Goal: Task Accomplishment & Management: Manage account settings

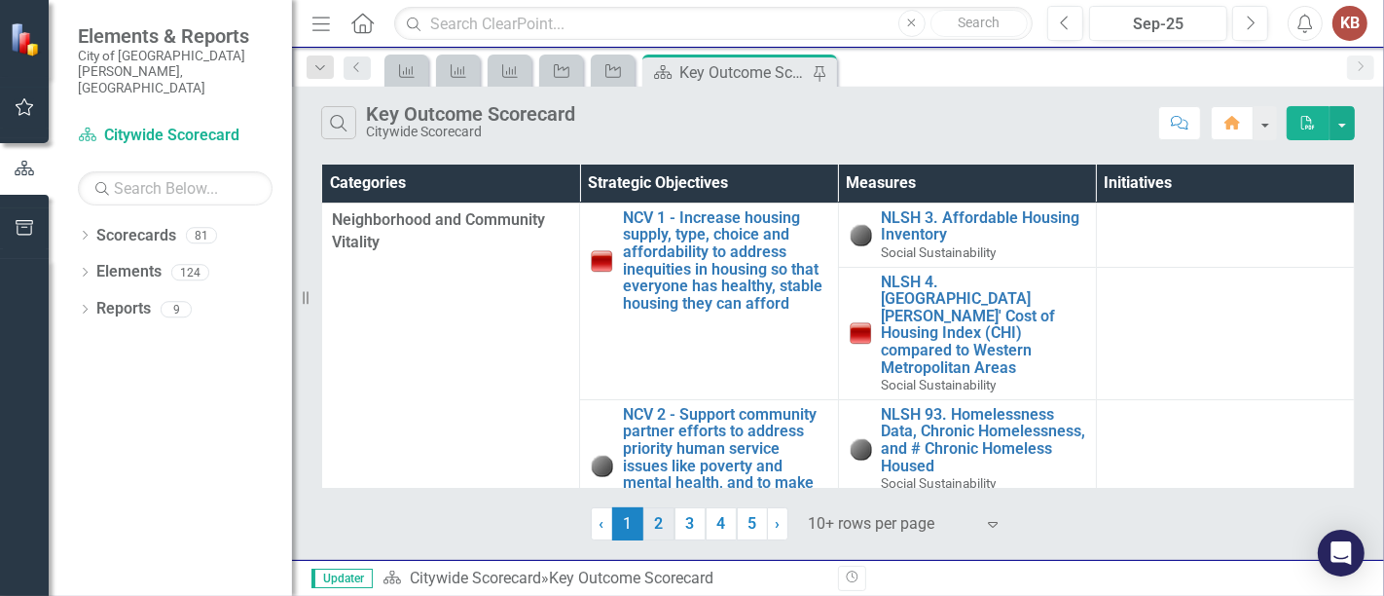
click at [659, 521] on link "2" at bounding box center [658, 523] width 31 height 33
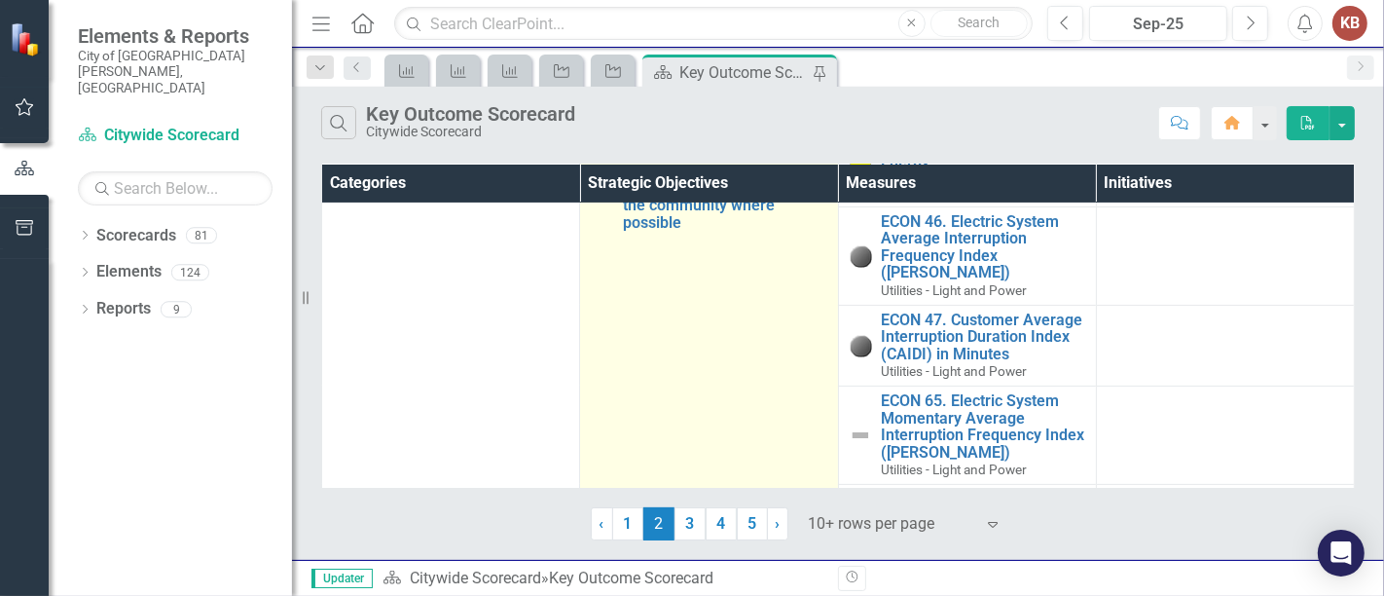
scroll to position [611, 0]
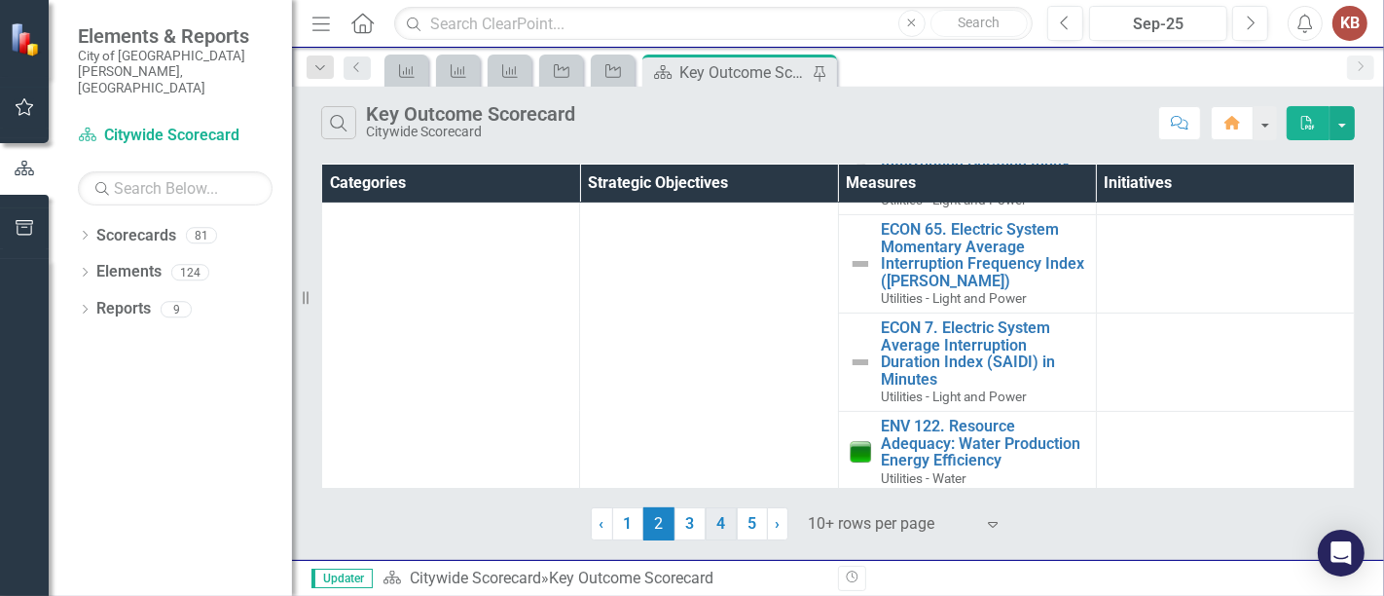
click at [725, 522] on link "4" at bounding box center [720, 523] width 31 height 33
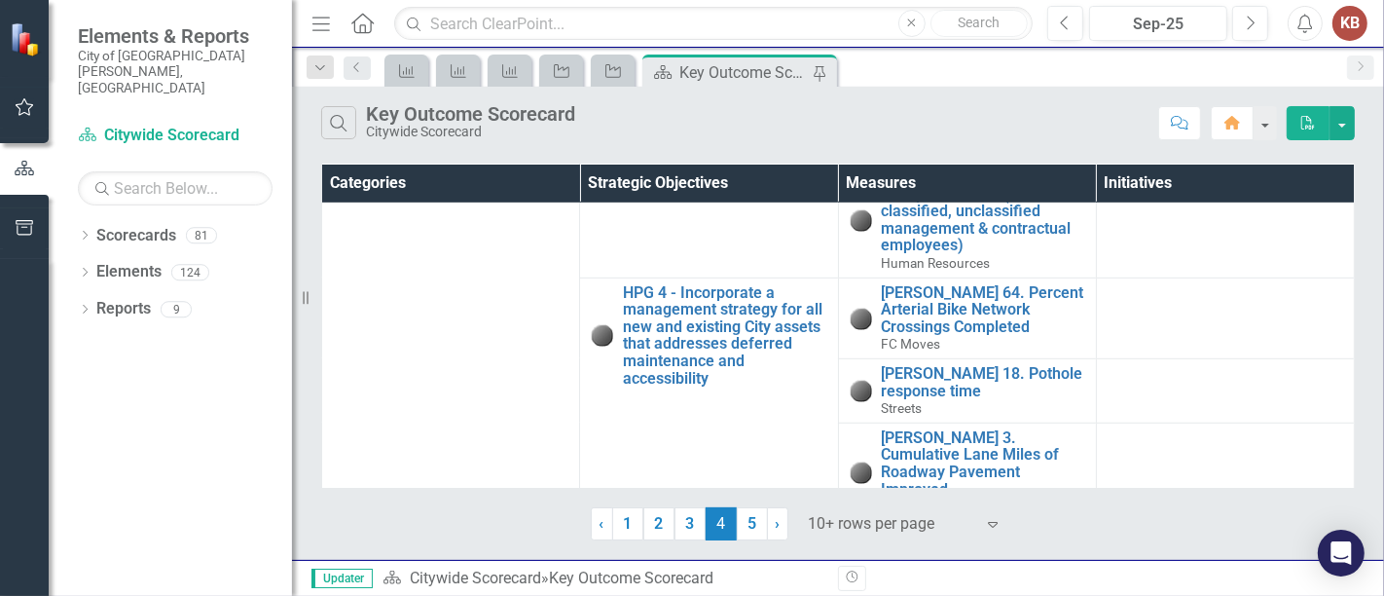
scroll to position [992, 0]
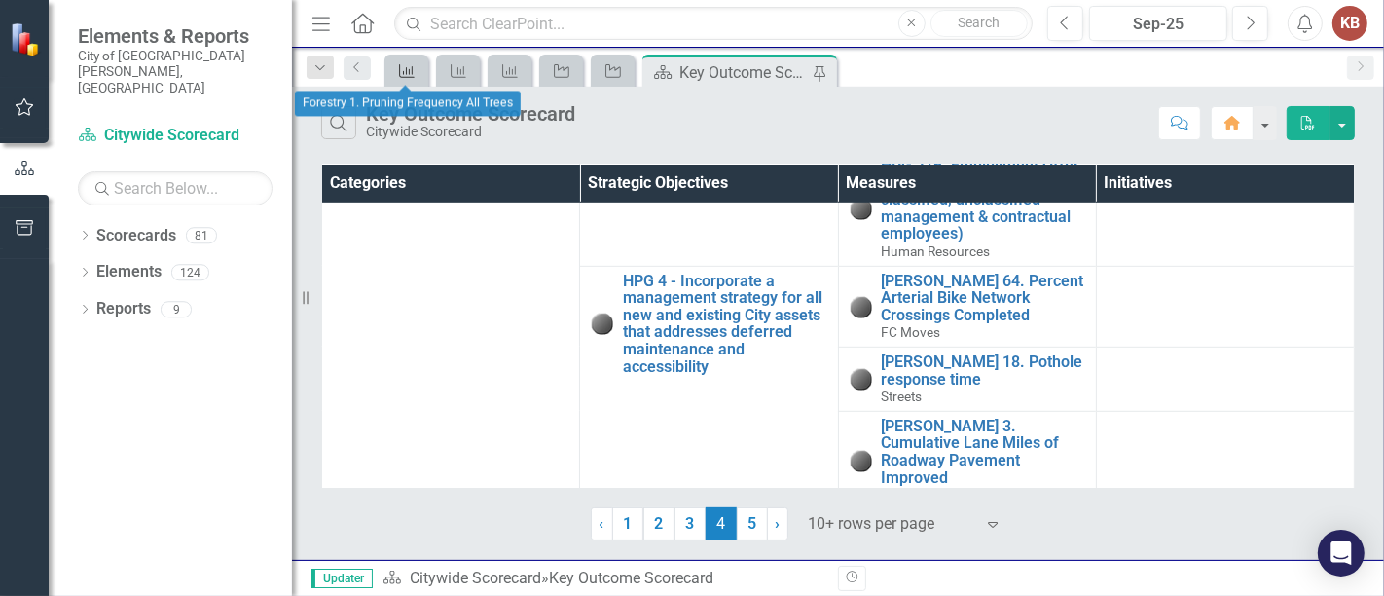
click at [412, 65] on icon at bounding box center [407, 71] width 16 height 14
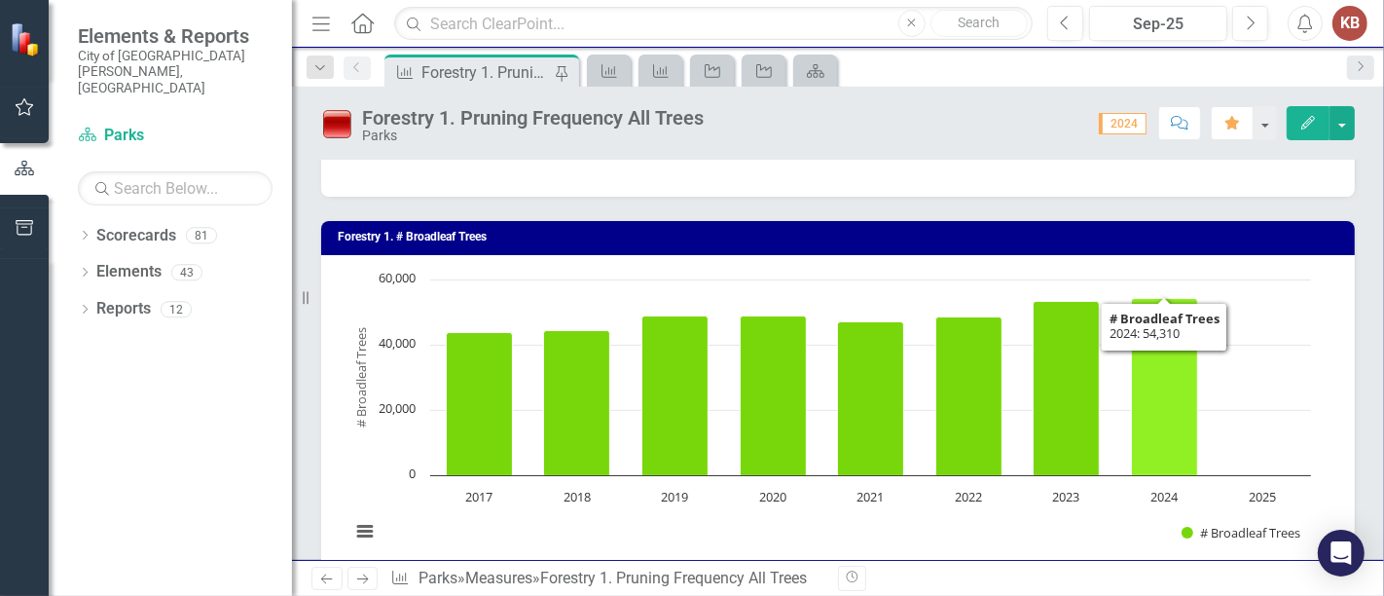
scroll to position [324, 0]
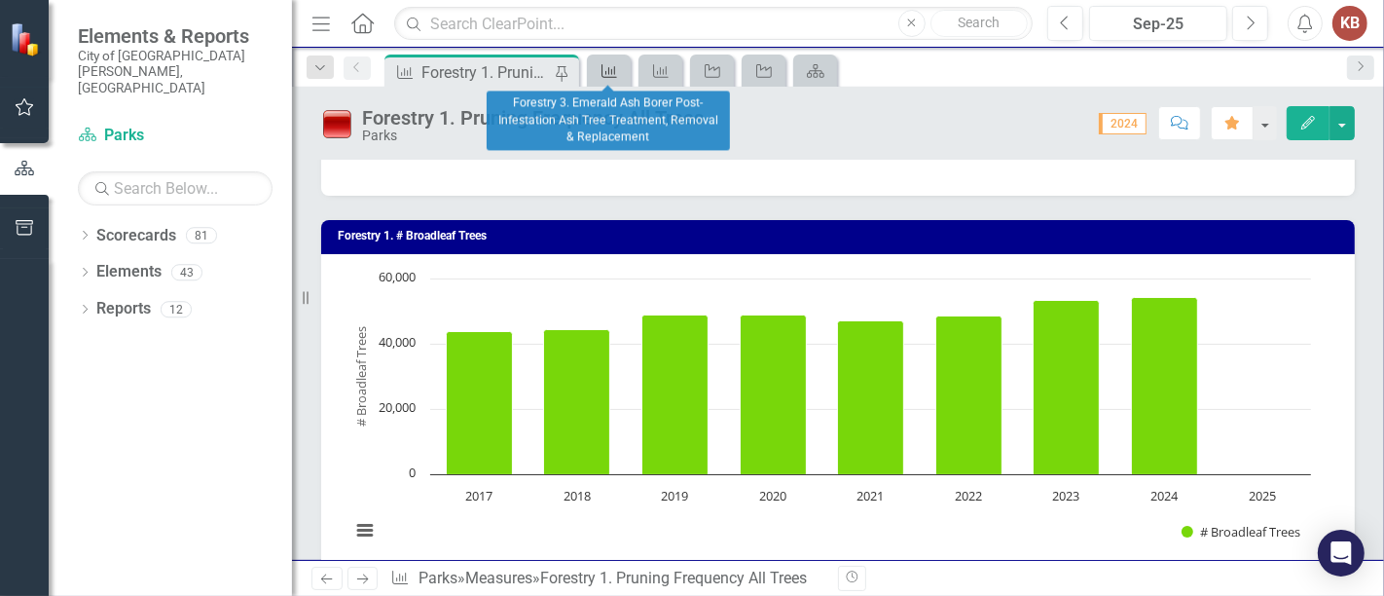
click at [608, 60] on div "Measure" at bounding box center [605, 70] width 27 height 24
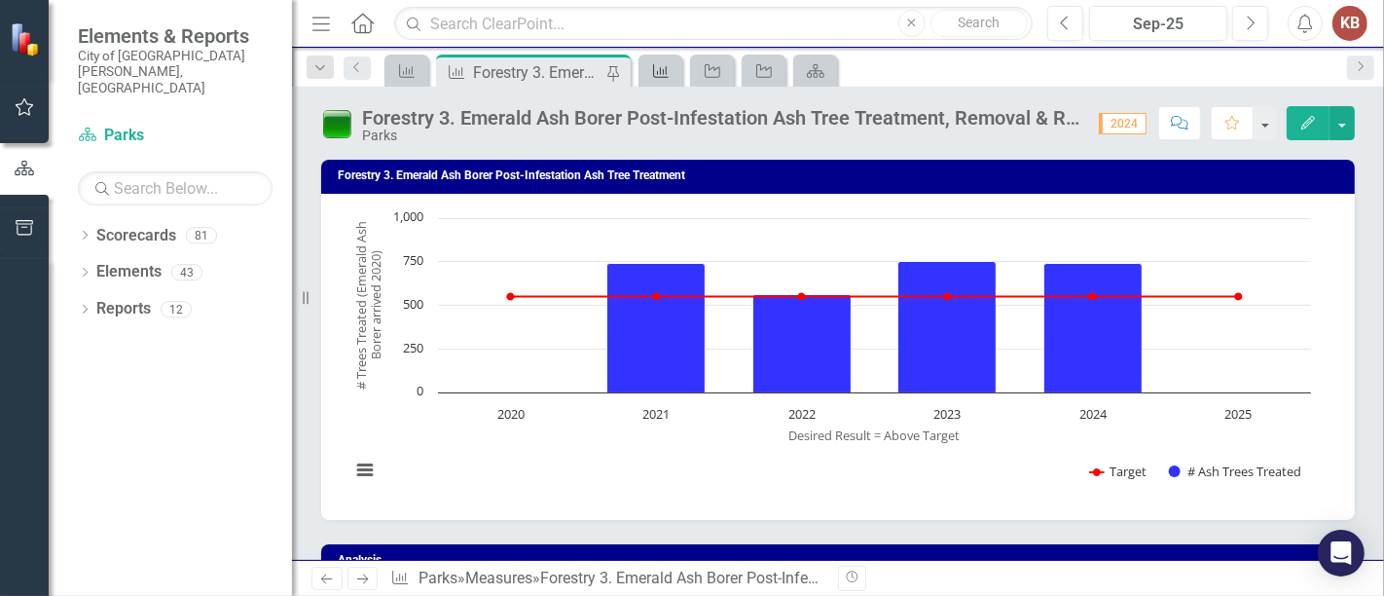
click at [656, 63] on icon "Measure" at bounding box center [660, 71] width 19 height 16
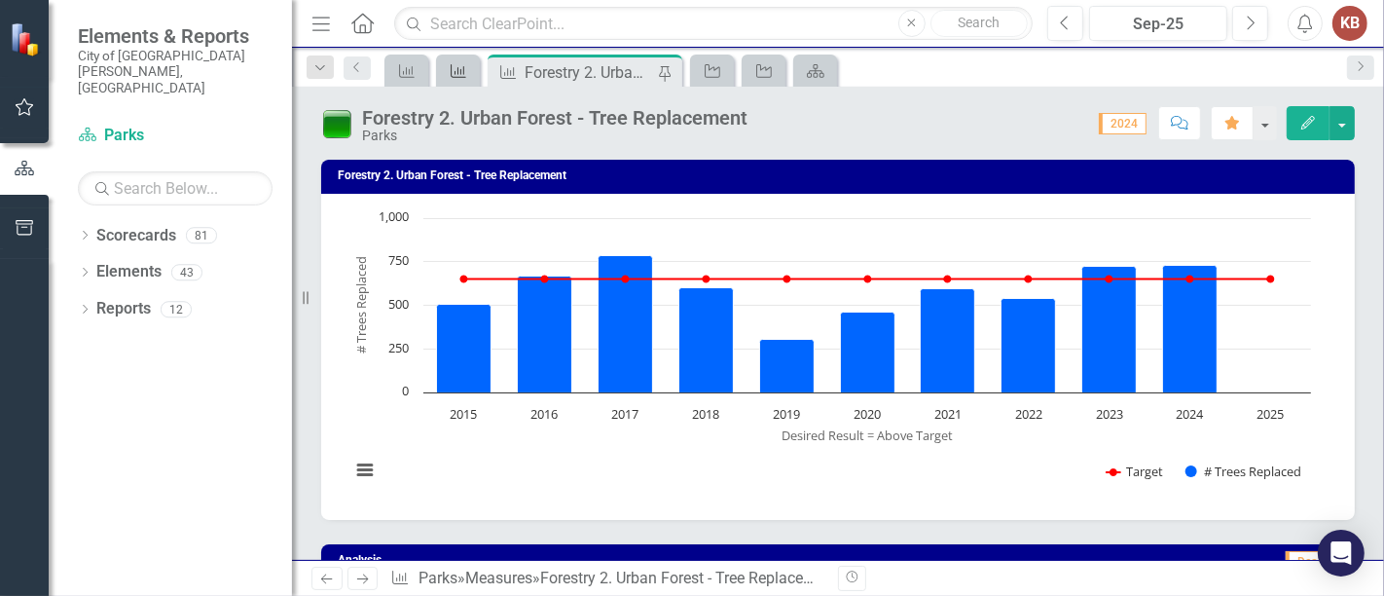
click at [455, 69] on icon "Measure" at bounding box center [458, 71] width 19 height 16
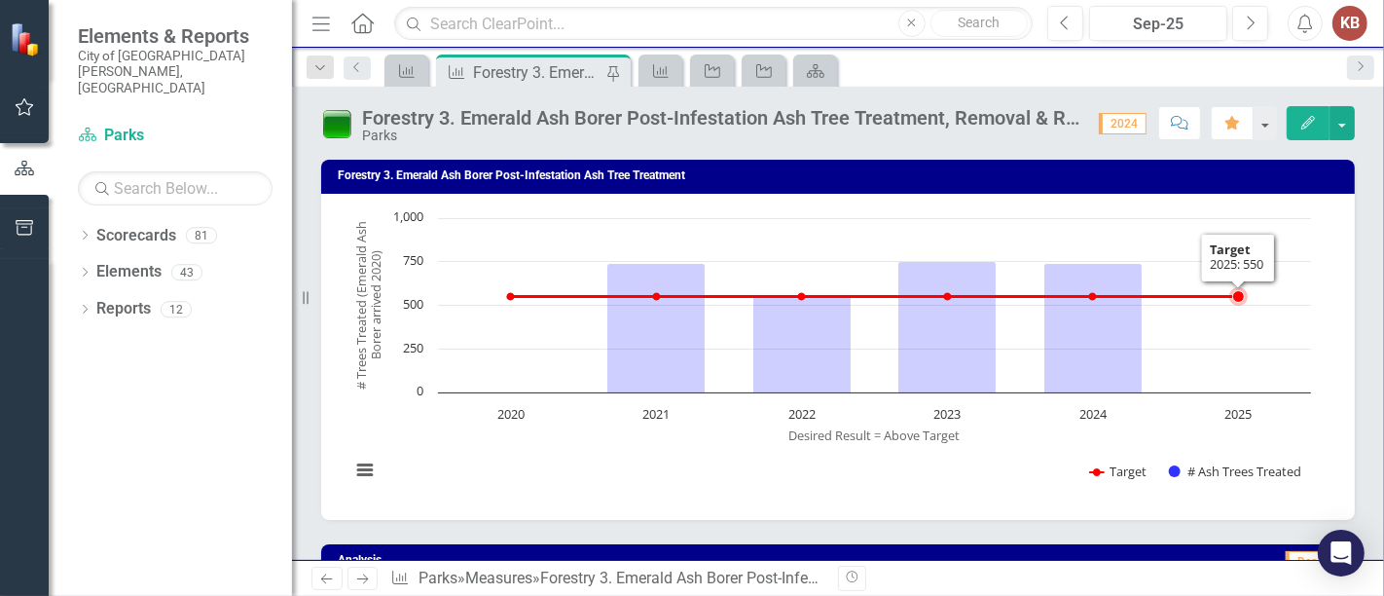
click at [1313, 375] on rect "Interactive chart" at bounding box center [831, 354] width 980 height 292
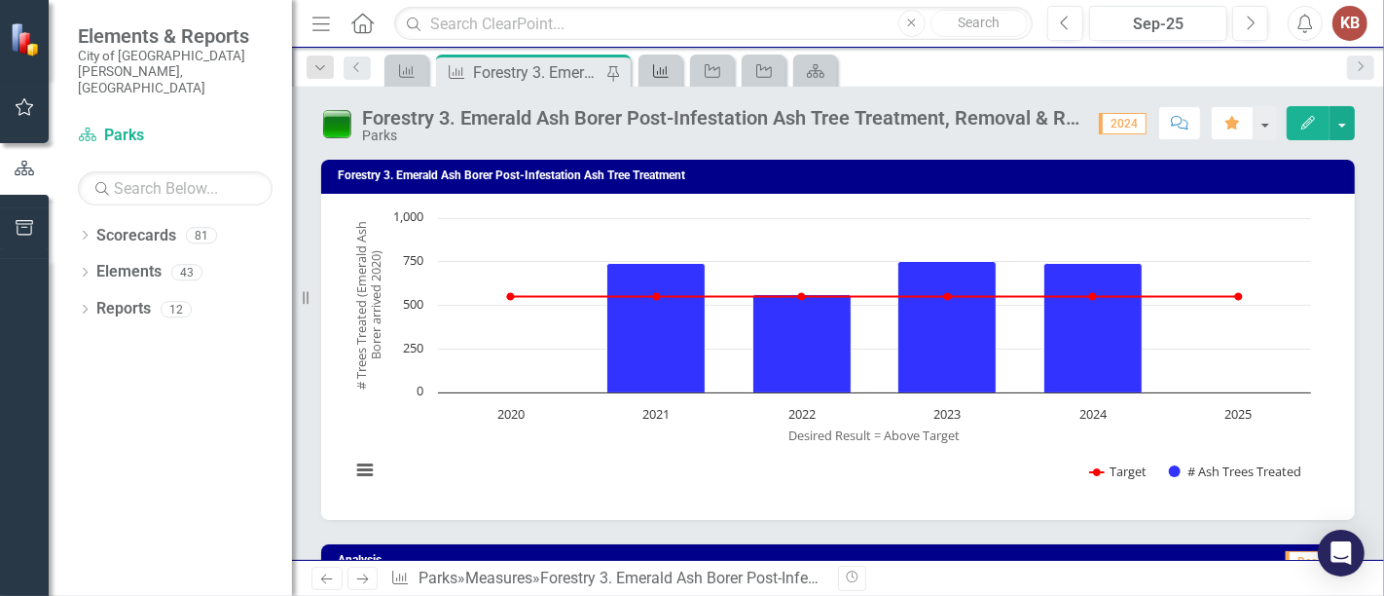
click at [662, 75] on icon "Measure" at bounding box center [660, 71] width 19 height 16
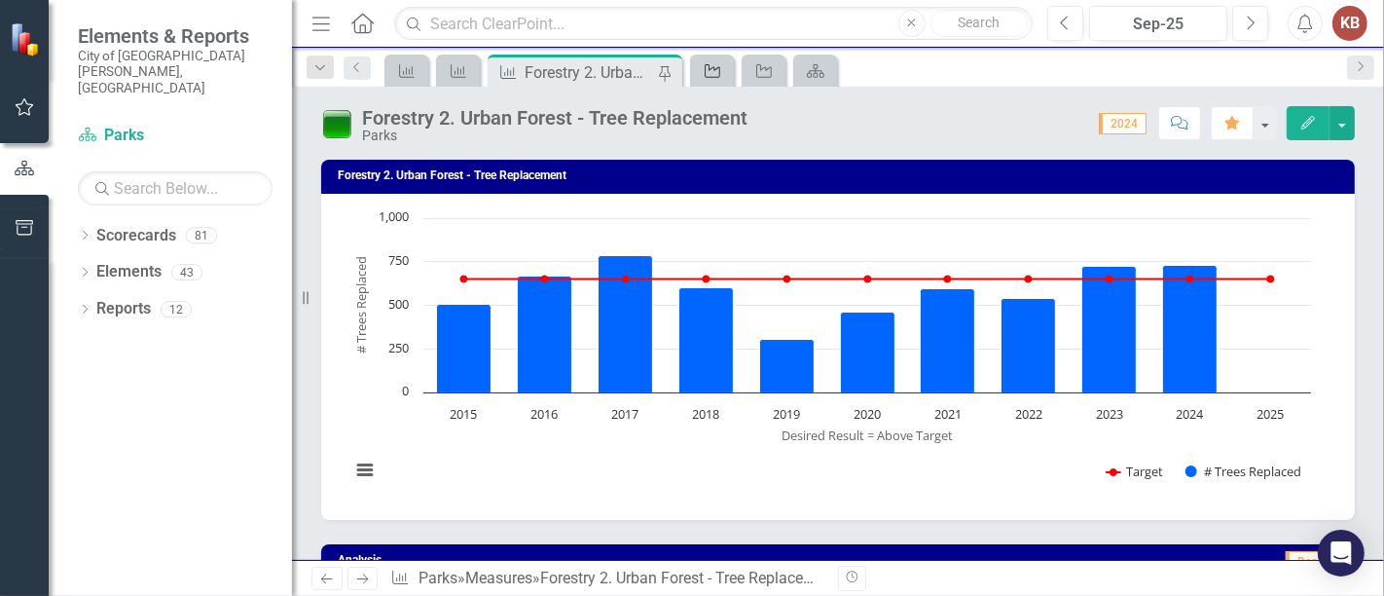
click at [712, 67] on icon "Initiative" at bounding box center [712, 71] width 19 height 16
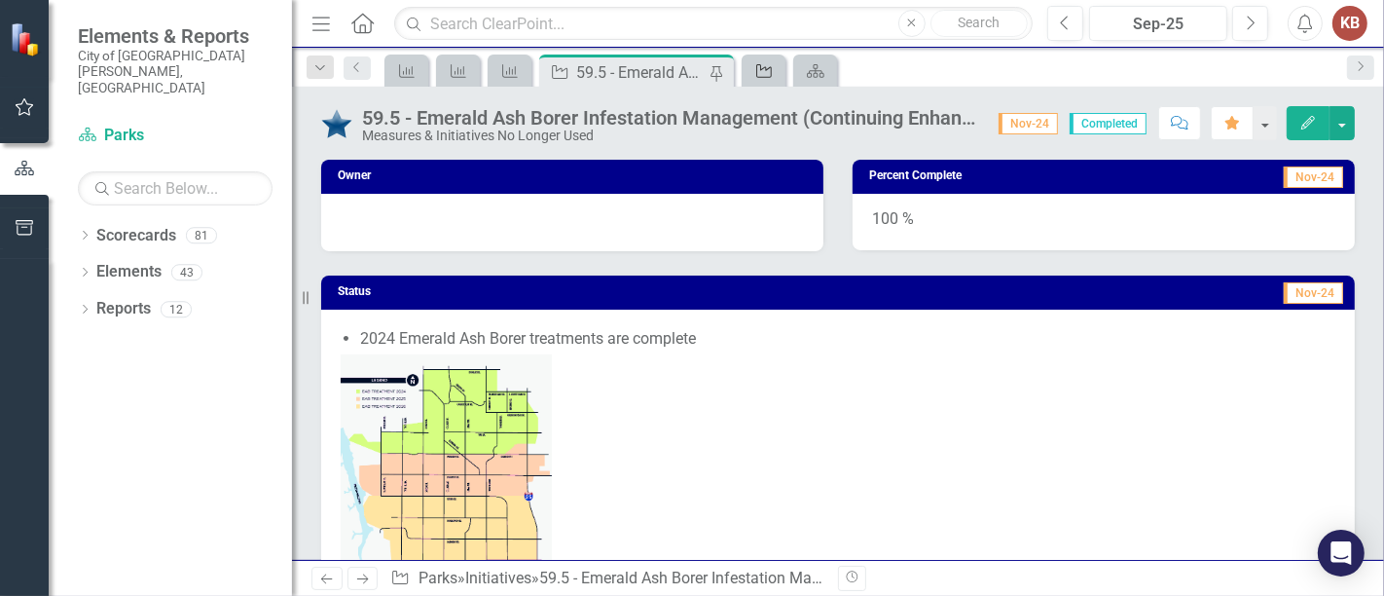
click at [764, 81] on div "Initiative" at bounding box center [759, 70] width 27 height 24
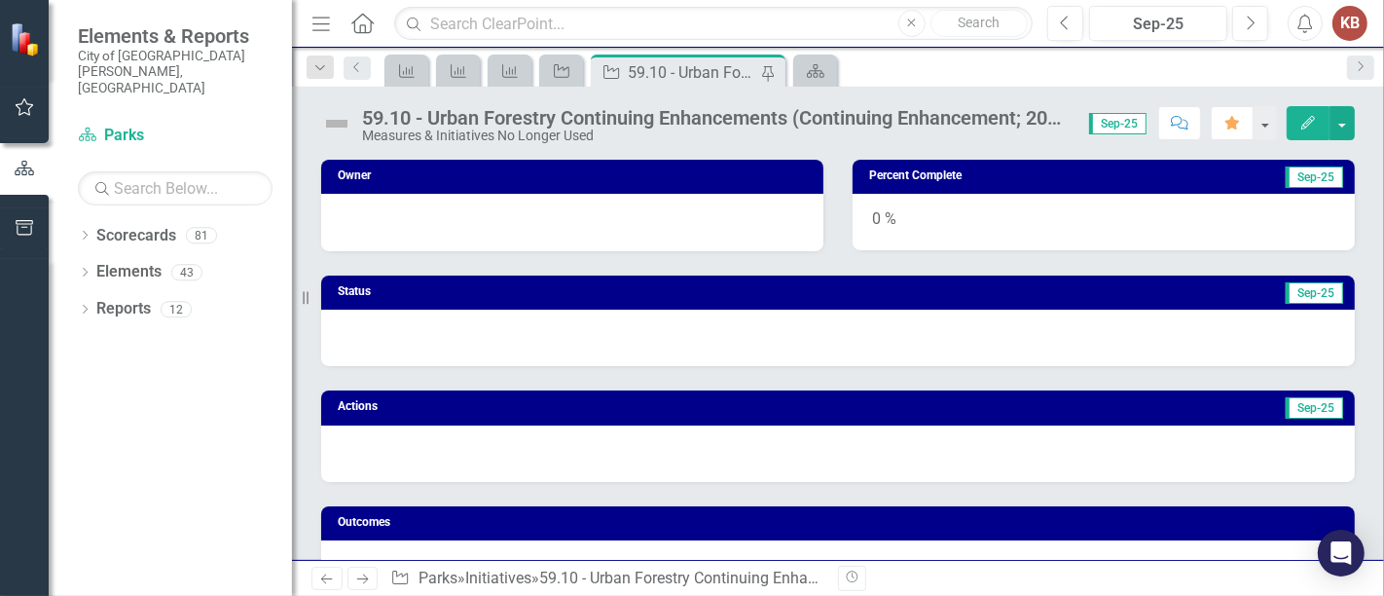
click at [1351, 31] on div "KB" at bounding box center [1349, 23] width 35 height 35
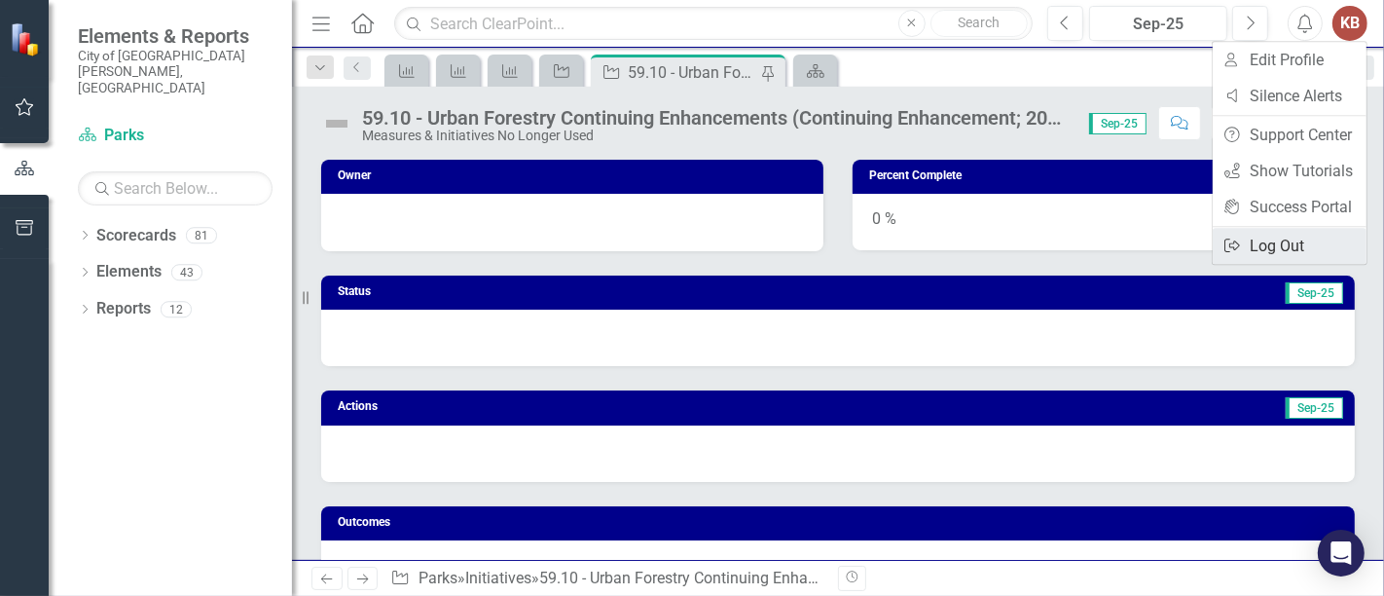
click at [1269, 248] on link "Logout Log Out" at bounding box center [1289, 246] width 154 height 36
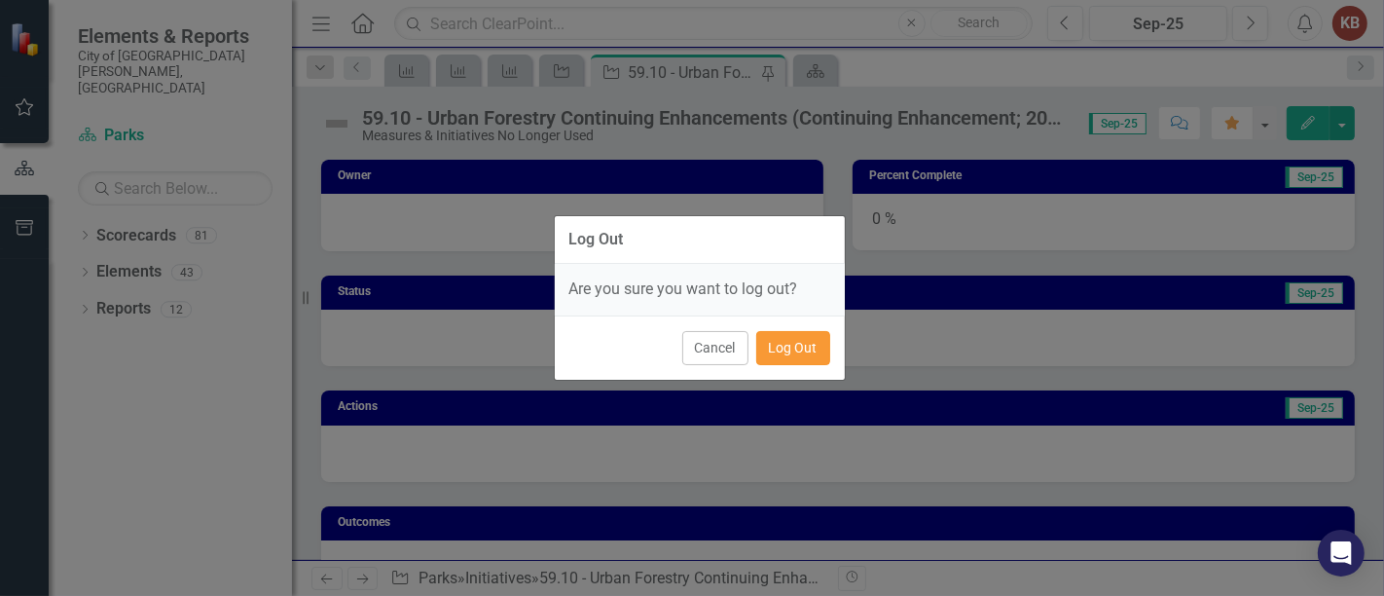
click at [795, 343] on button "Log Out" at bounding box center [793, 348] width 74 height 34
